Goal: Task Accomplishment & Management: Use online tool/utility

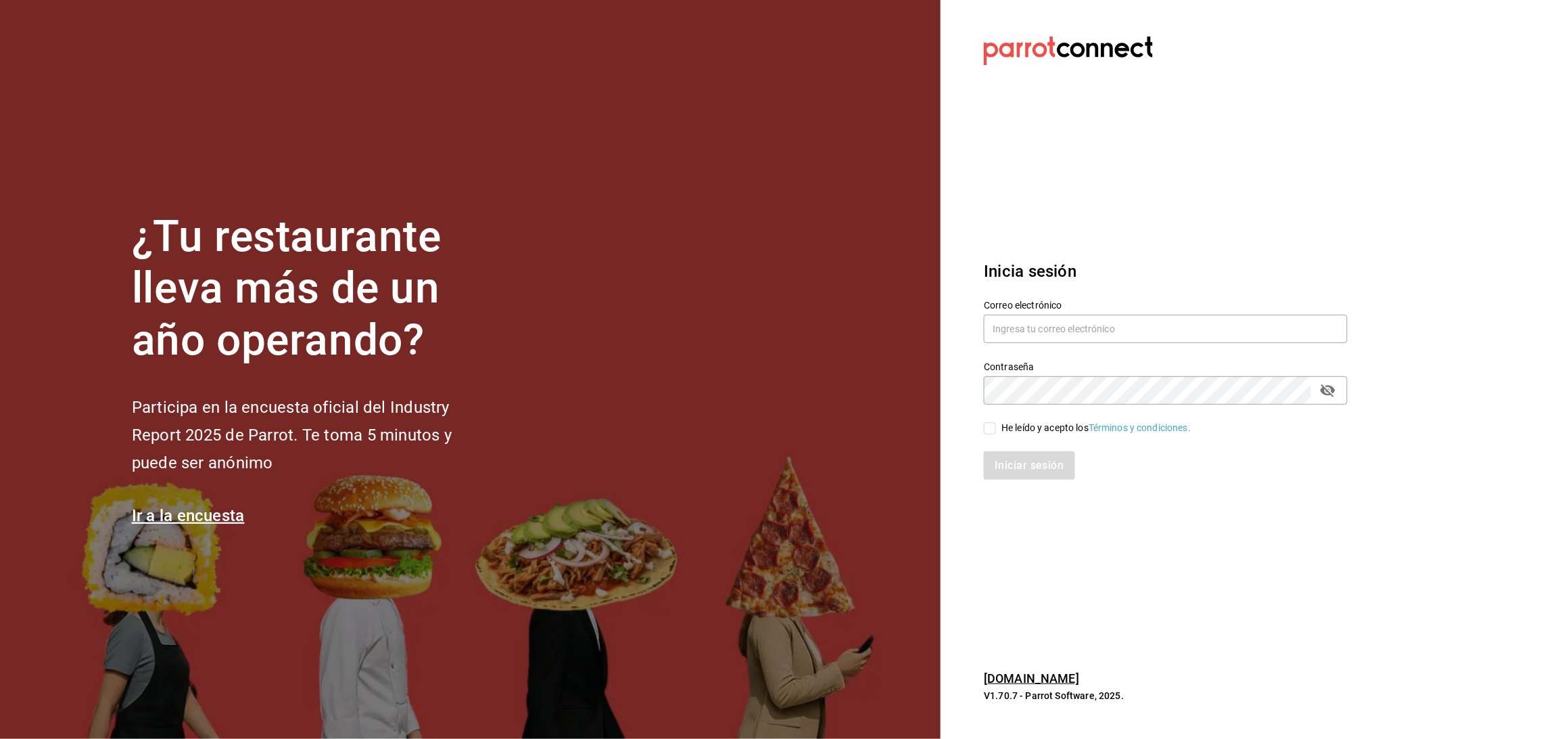
click at [439, 457] on h2 "Participa en la encuesta oficial del Industry Report 2025 de Parrot. Te toma 5 …" at bounding box center [314, 435] width 365 height 82
click at [1091, 326] on input "text" at bounding box center [1165, 328] width 364 height 28
type input "anyulope@outlook.com"
click at [1064, 376] on div "Contraseña" at bounding box center [1165, 390] width 364 height 28
drag, startPoint x: 1326, startPoint y: 385, endPoint x: 1206, endPoint y: 405, distance: 121.7
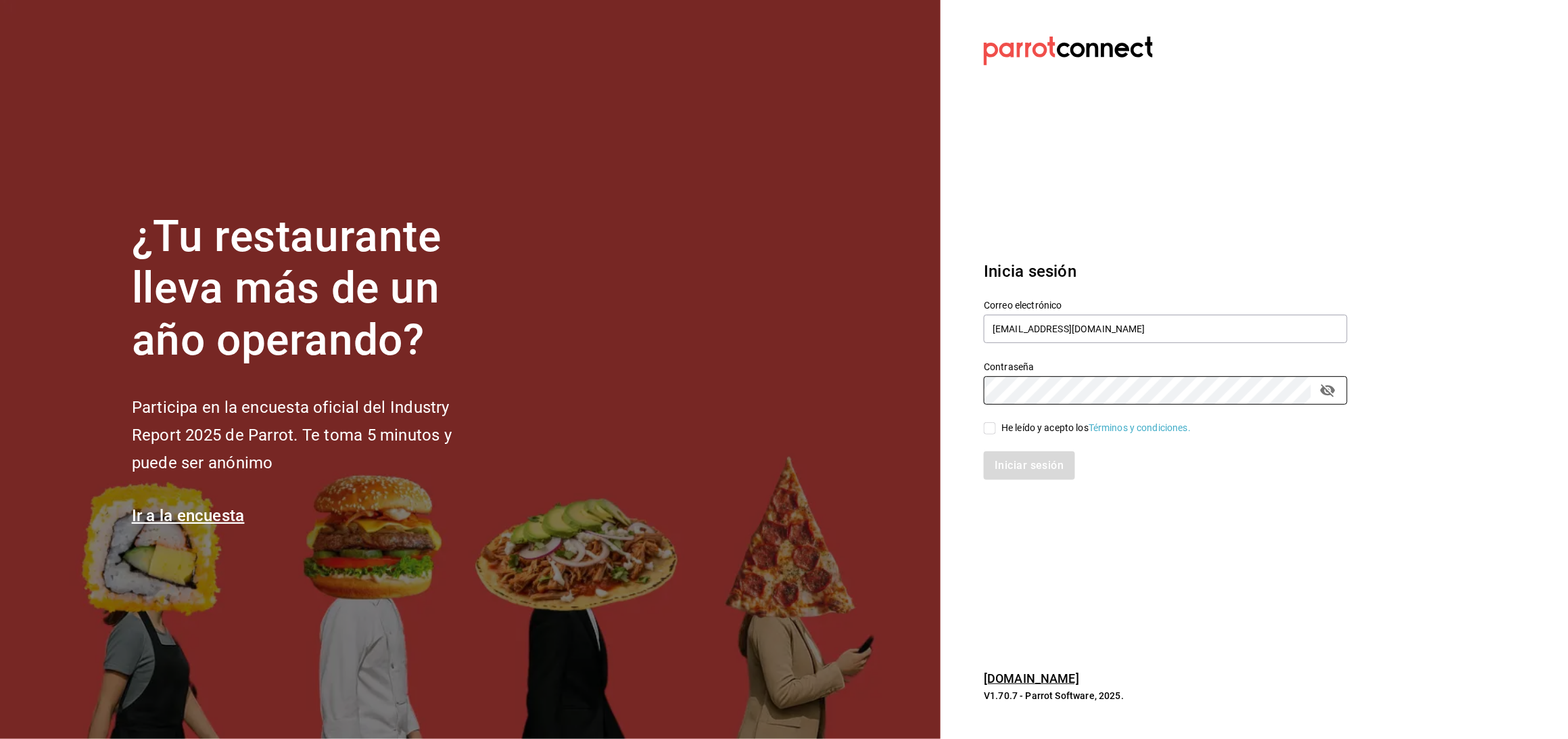
click at [1324, 387] on icon "passwordField" at bounding box center [1327, 390] width 15 height 13
click at [1159, 413] on div "He leído y acepto los Términos y condiciones." at bounding box center [1158, 420] width 380 height 31
click at [1067, 418] on div "He leído y acepto los Términos y condiciones." at bounding box center [1158, 420] width 380 height 31
click at [1059, 430] on div "He leído y acepto los Términos y condiciones." at bounding box center [1096, 428] width 189 height 14
click at [996, 430] on input "He leído y acepto los Términos y condiciones." at bounding box center [989, 428] width 12 height 12
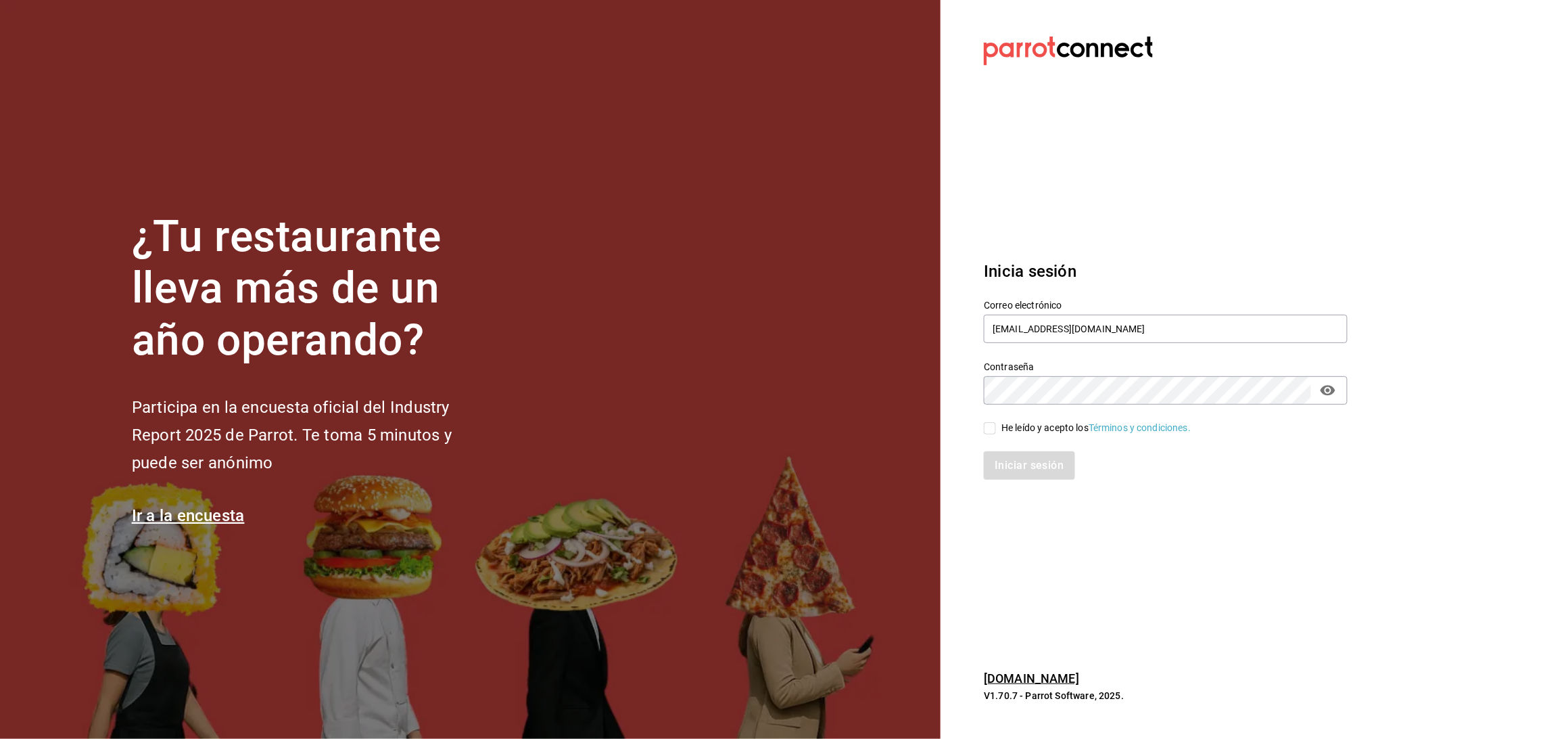
checkbox input "true"
click at [1031, 449] on div "Iniciar sesión" at bounding box center [1158, 457] width 380 height 44
click at [1029, 461] on button "Iniciar sesión" at bounding box center [1029, 465] width 92 height 28
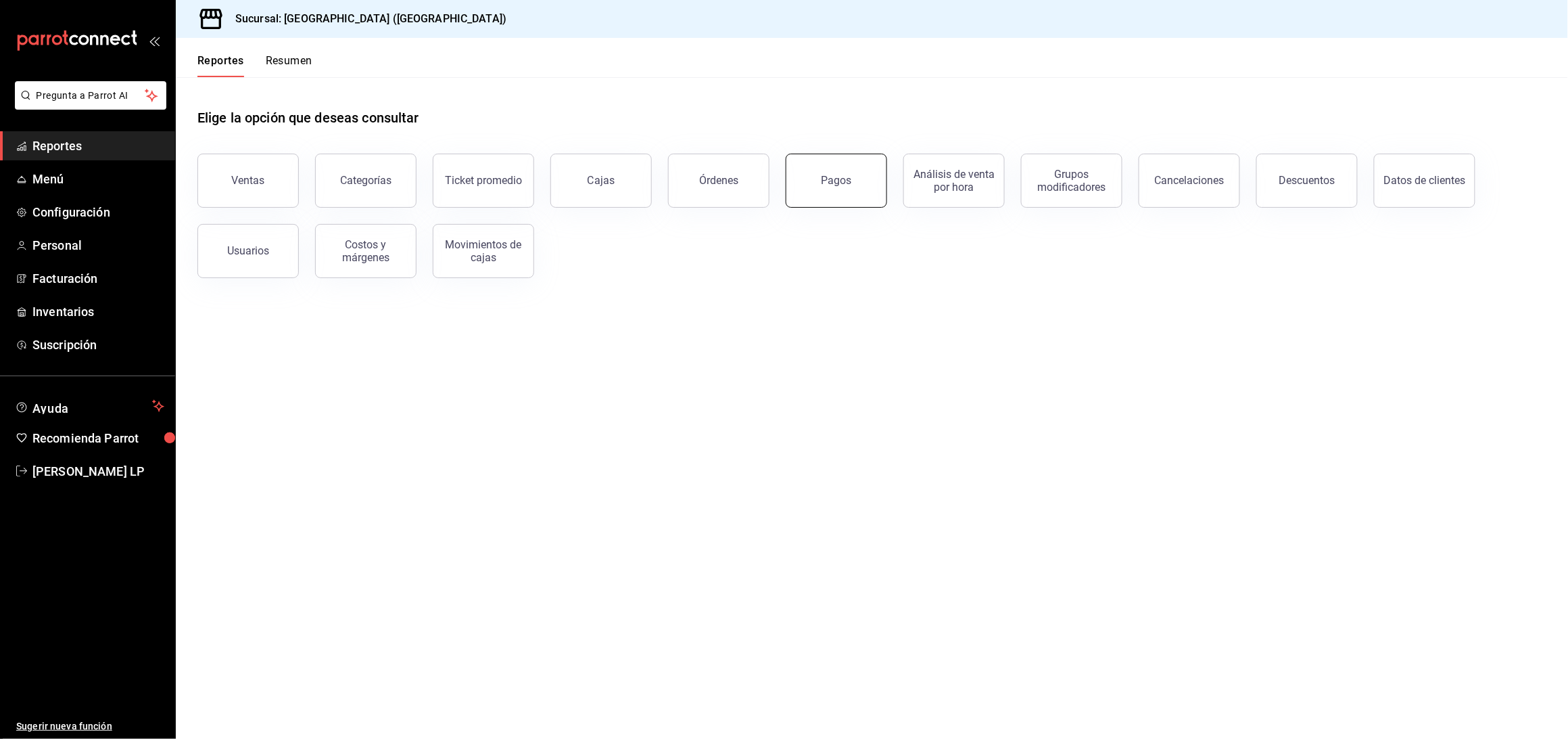
click at [821, 178] on button "Pagos" at bounding box center [836, 180] width 101 height 54
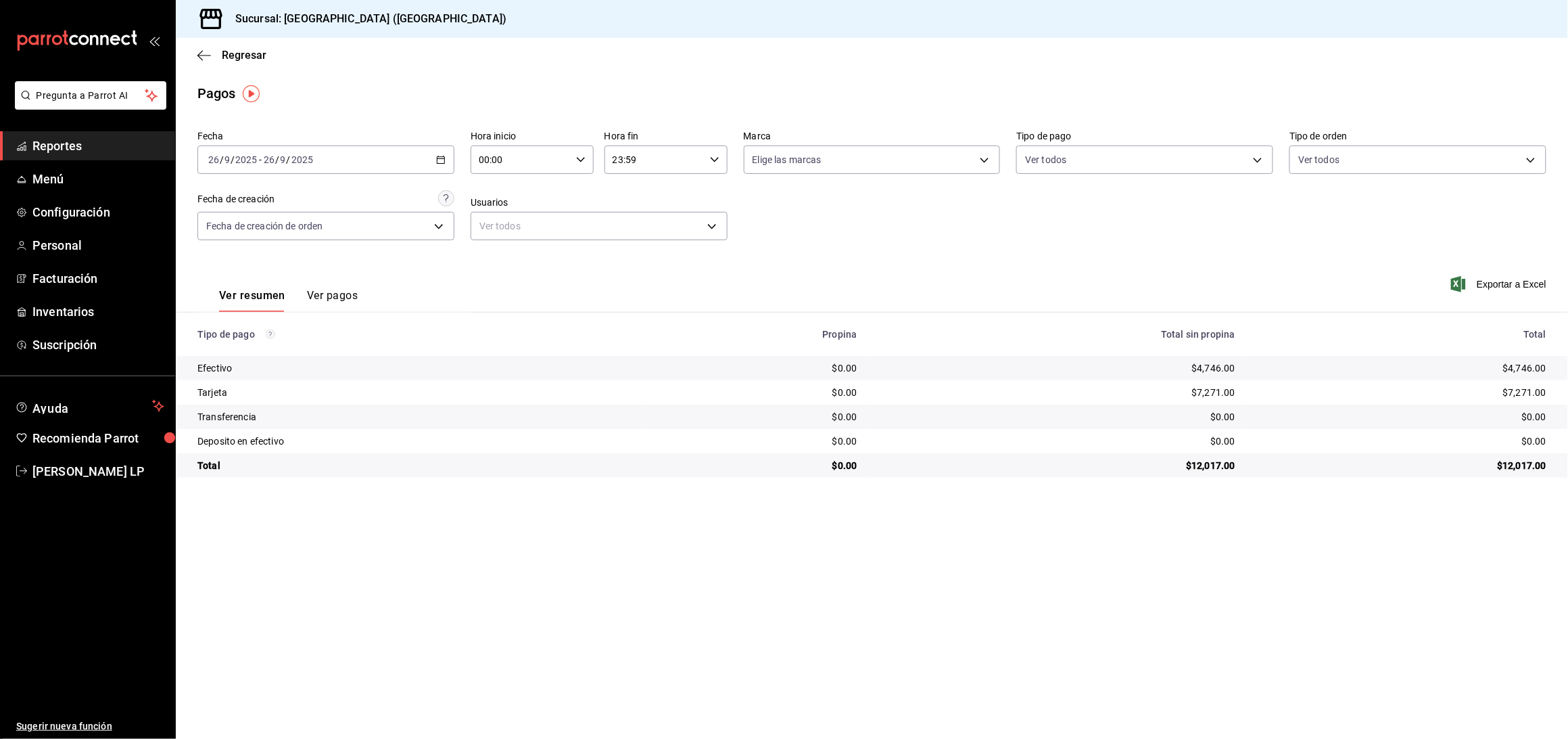
click at [439, 155] on icon "button" at bounding box center [440, 159] width 9 height 9
click at [263, 348] on span "Rango de fechas" at bounding box center [261, 353] width 105 height 14
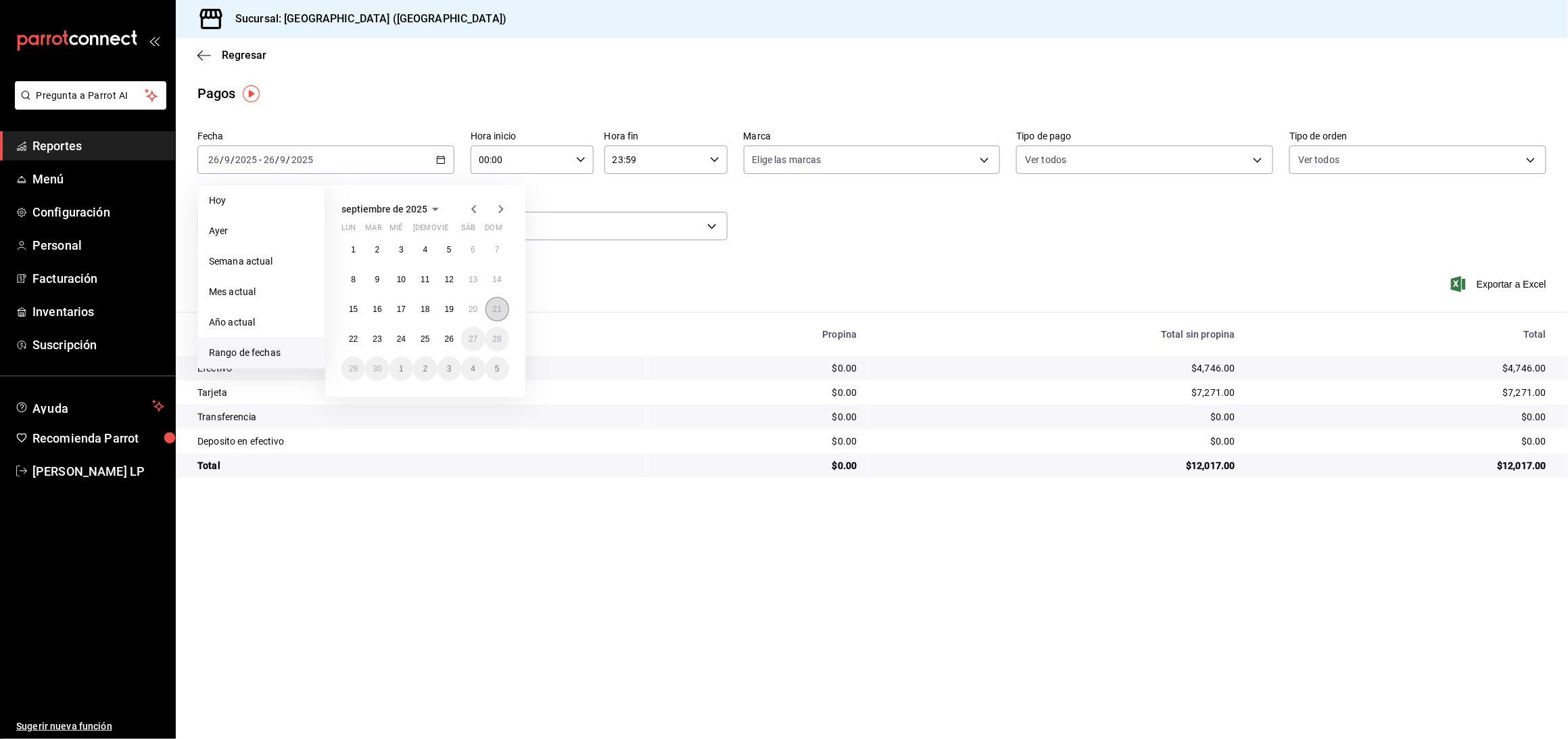
click at [489, 307] on button "21" at bounding box center [497, 309] width 24 height 25
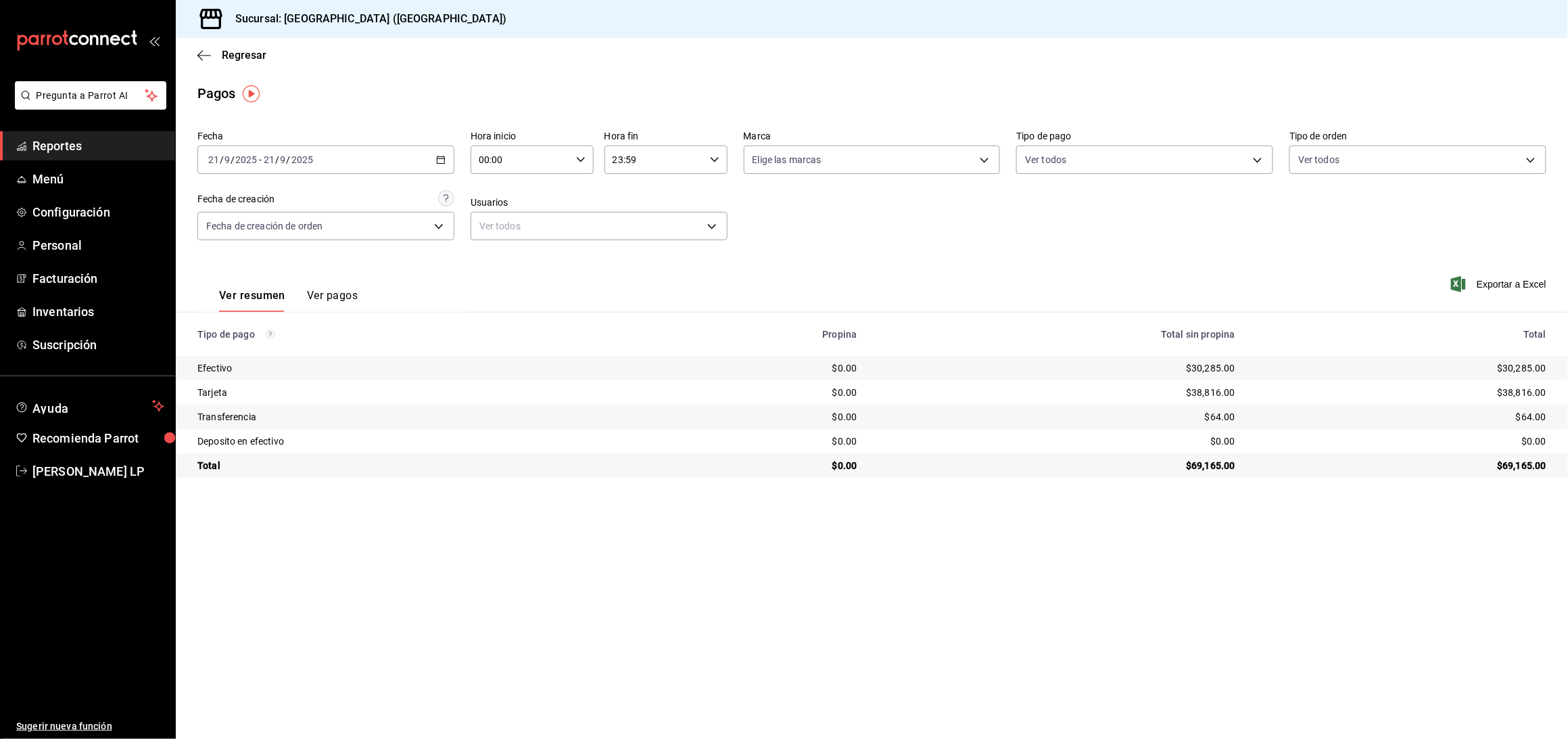
click at [343, 293] on button "Ver pagos" at bounding box center [332, 300] width 51 height 23
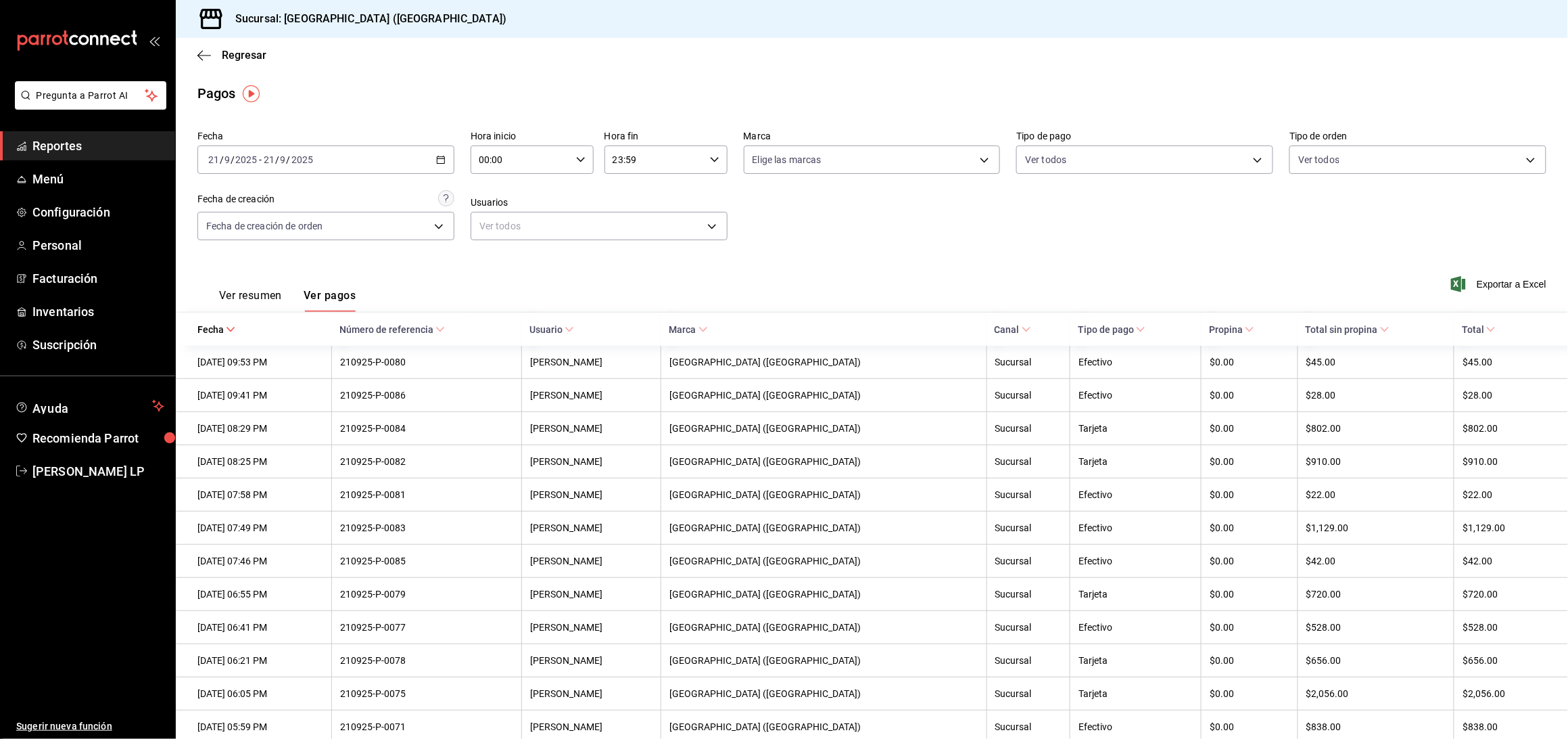
click at [44, 148] on span "Reportes" at bounding box center [98, 146] width 132 height 18
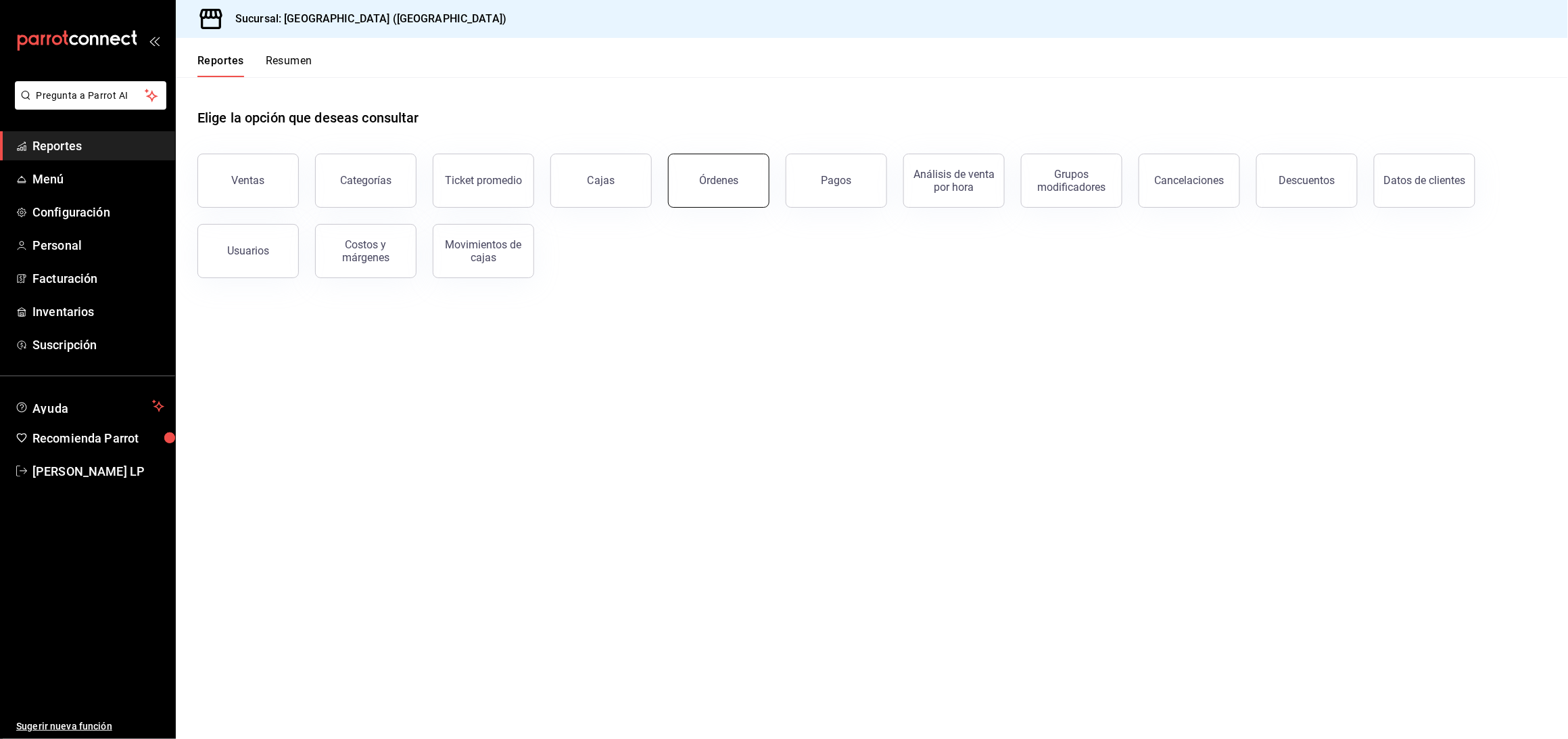
click at [718, 190] on button "Órdenes" at bounding box center [719, 180] width 101 height 54
click at [718, 190] on html "Pregunta a Parrot AI Reportes Menú Configuración Personal Facturación Inventari…" at bounding box center [784, 369] width 1568 height 739
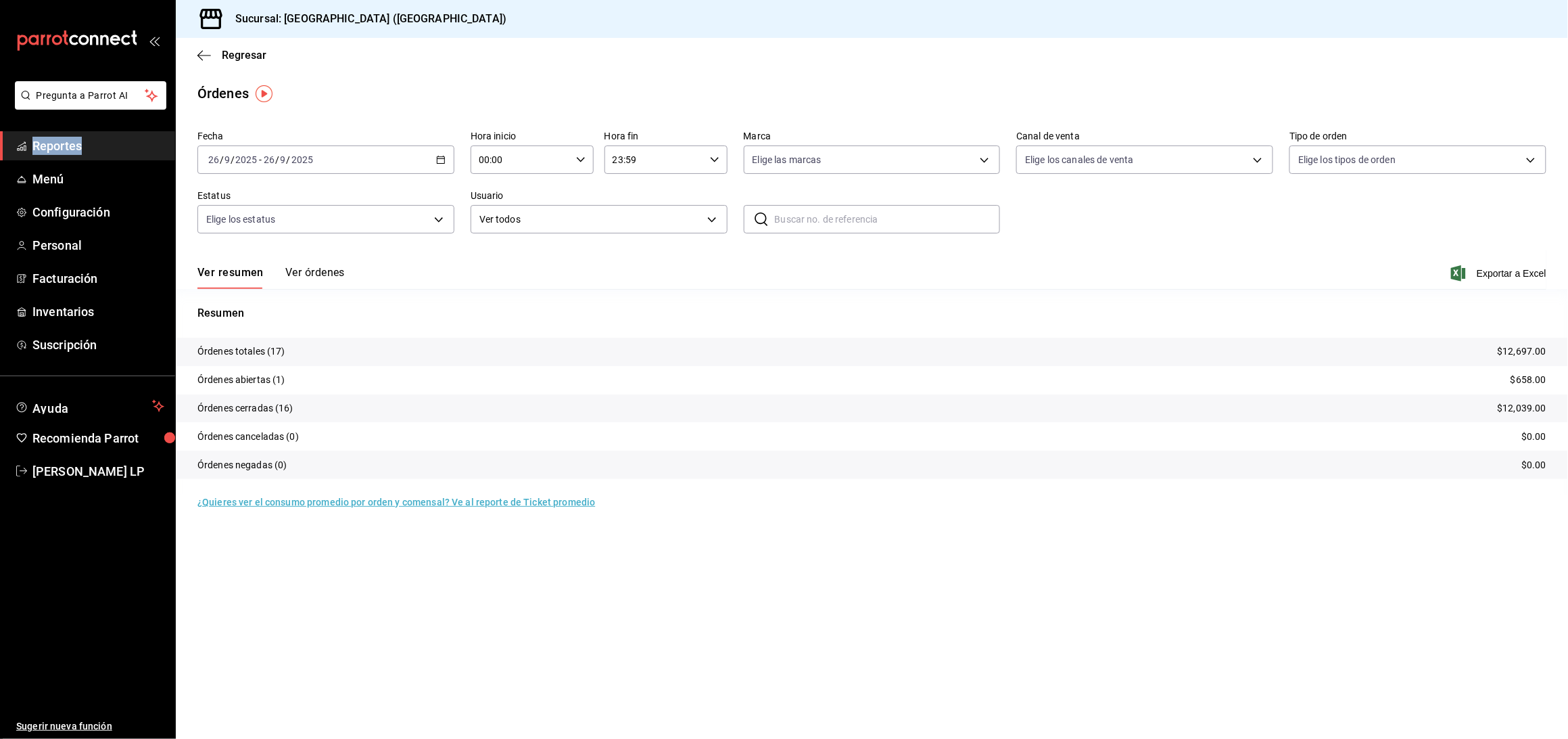
click at [438, 161] on icon "button" at bounding box center [440, 159] width 9 height 9
click at [270, 343] on li "Rango de fechas" at bounding box center [261, 352] width 127 height 30
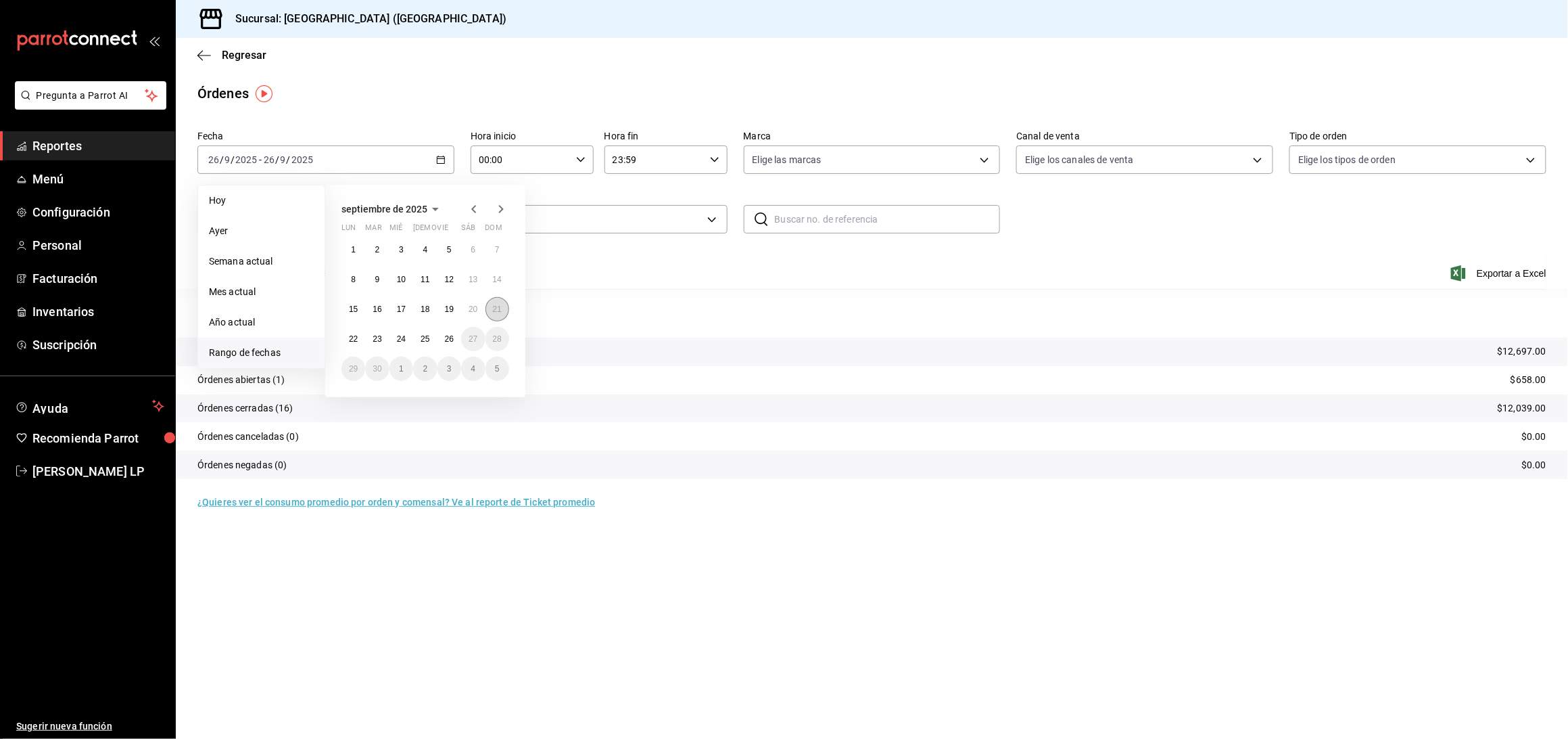
click at [500, 308] on abbr "21" at bounding box center [497, 309] width 8 height 9
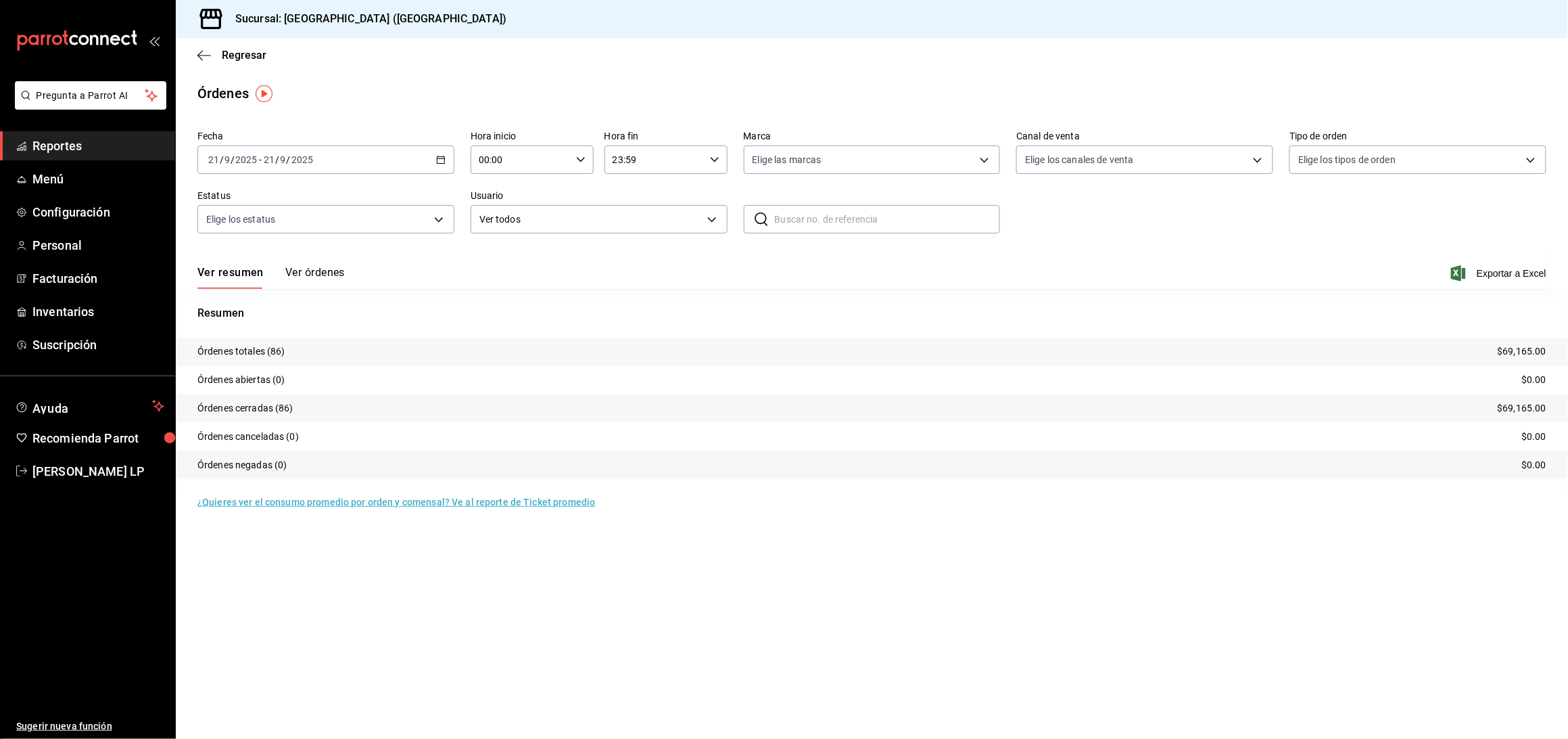
click at [320, 271] on button "Ver órdenes" at bounding box center [315, 277] width 59 height 23
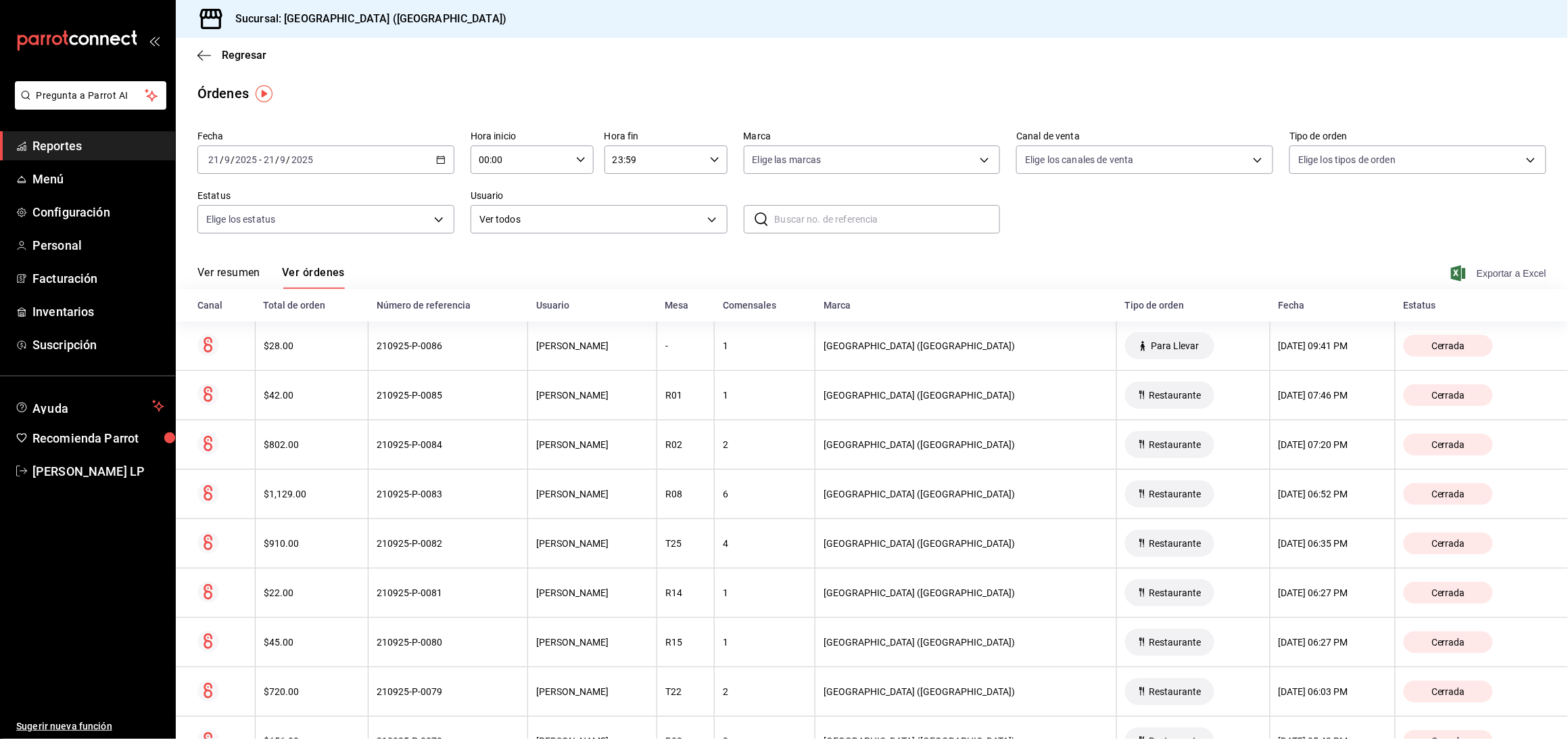
click at [1467, 273] on span "Exportar a Excel" at bounding box center [1500, 273] width 93 height 16
